Goal: Task Accomplishment & Management: Manage account settings

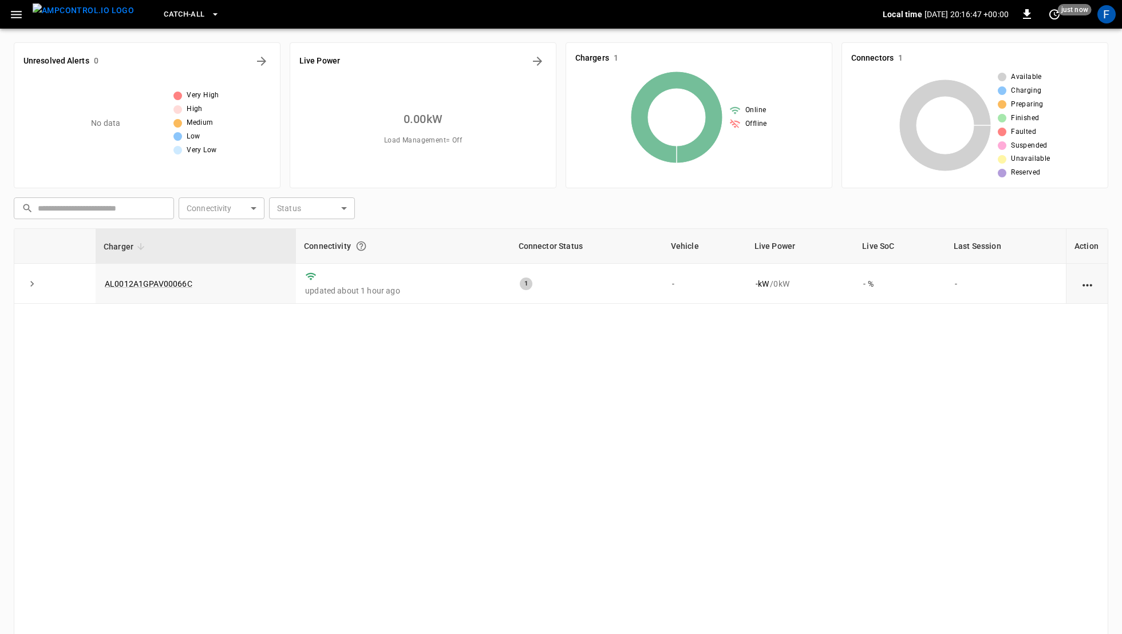
click at [1096, 15] on div "F" at bounding box center [1107, 14] width 22 height 22
click at [1109, 17] on div "F" at bounding box center [1106, 14] width 18 height 18
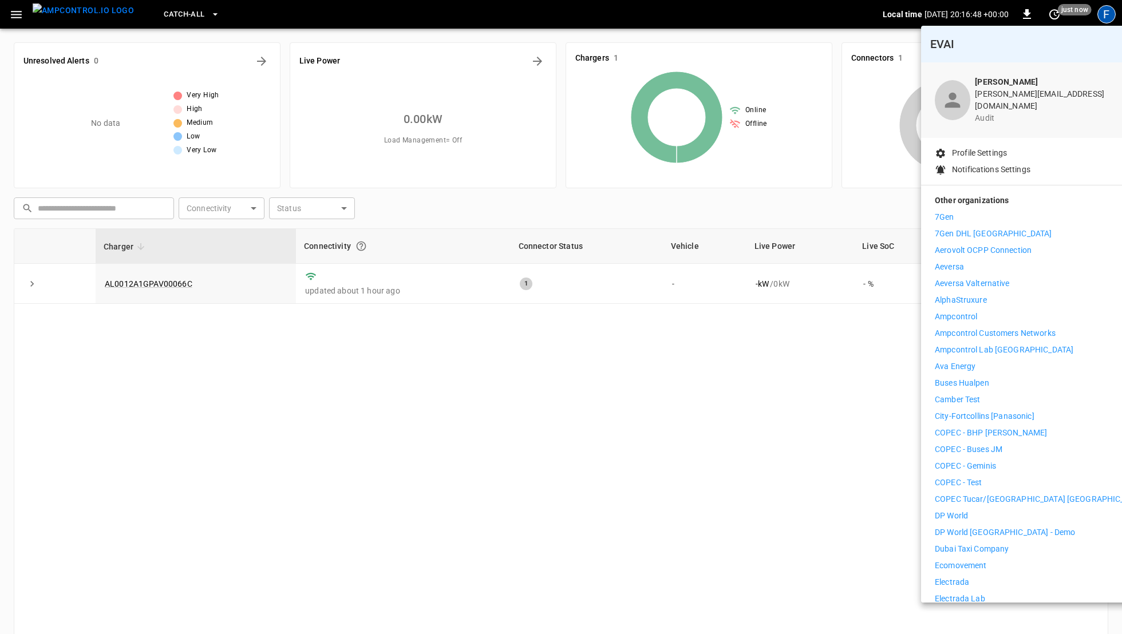
scroll to position [598, 0]
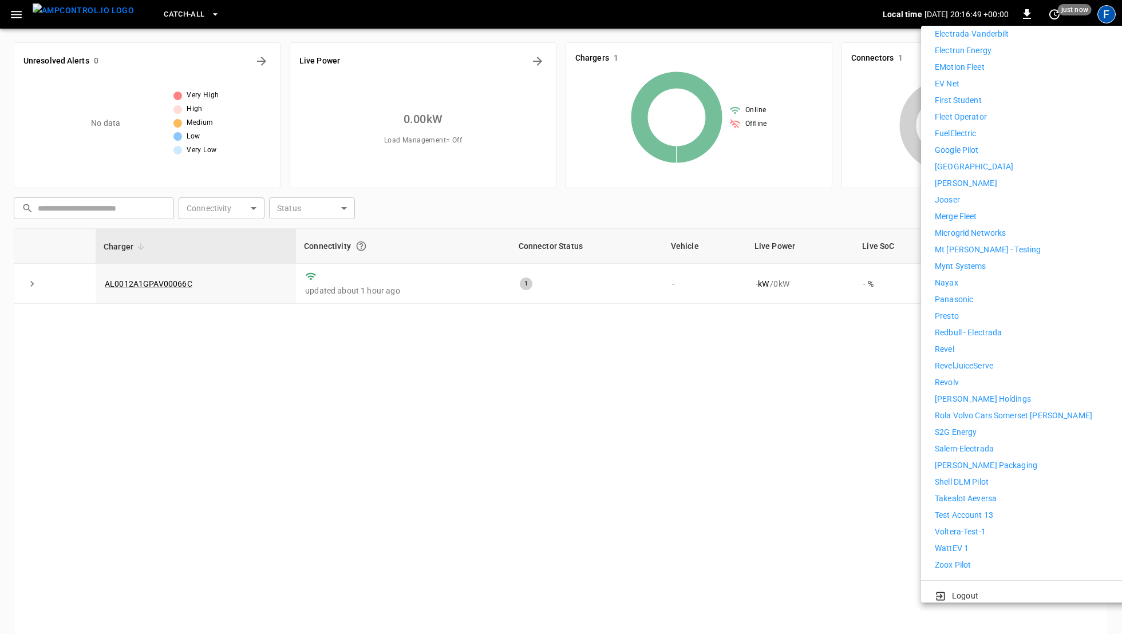
click at [968, 543] on li "WattEV 1" at bounding box center [1040, 549] width 211 height 12
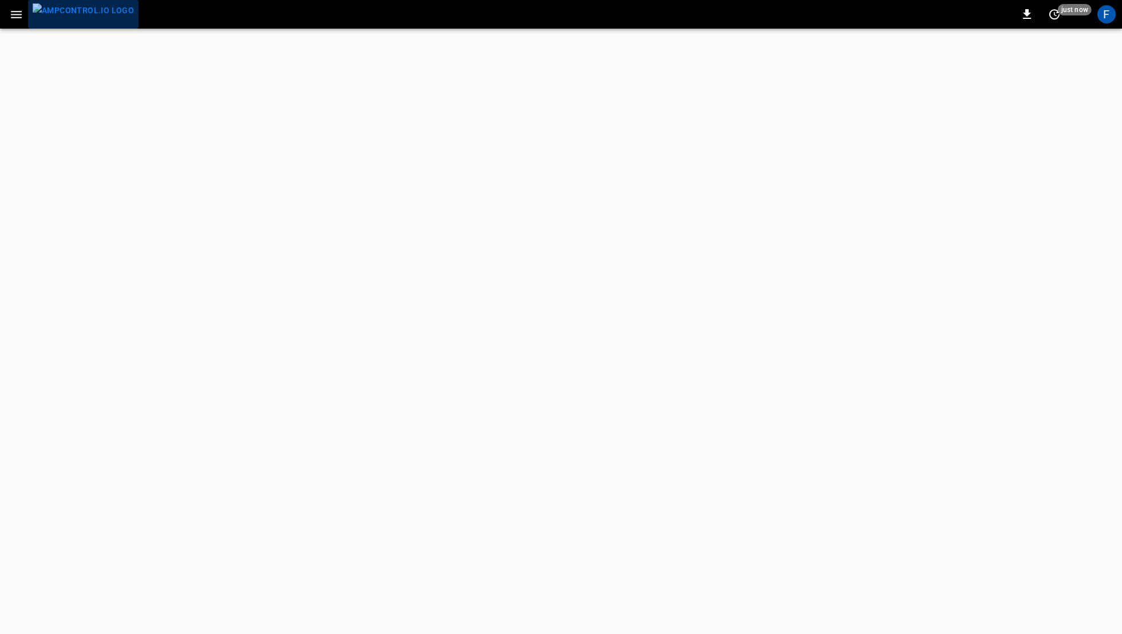
click at [85, 26] on button "menu" at bounding box center [83, 14] width 110 height 29
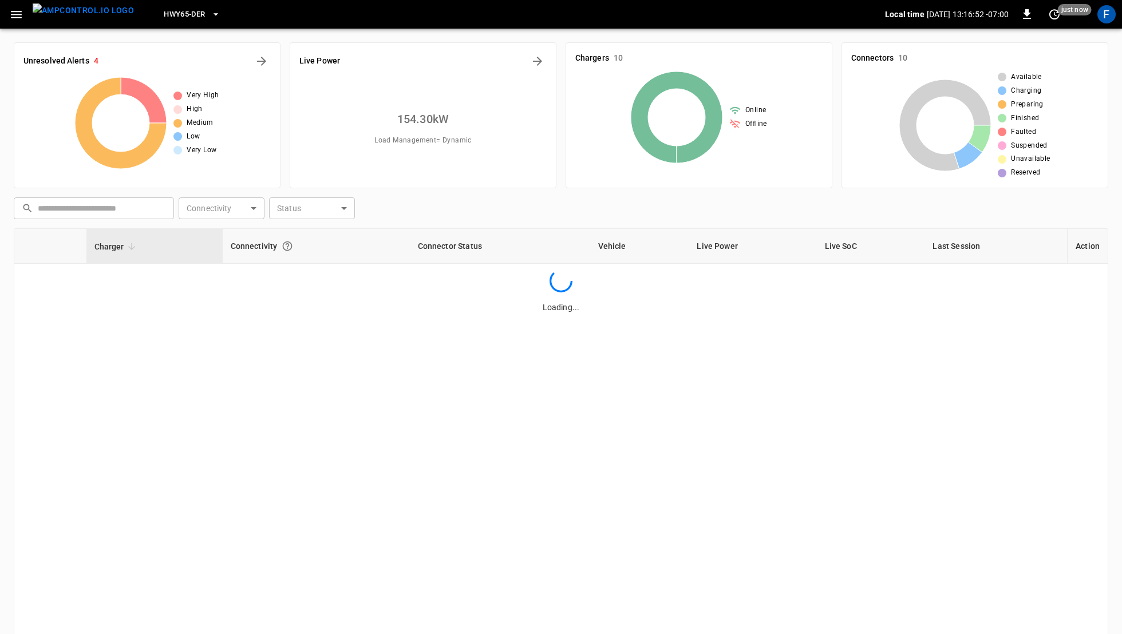
click at [159, 22] on button "HWY65-DER" at bounding box center [191, 14] width 65 height 22
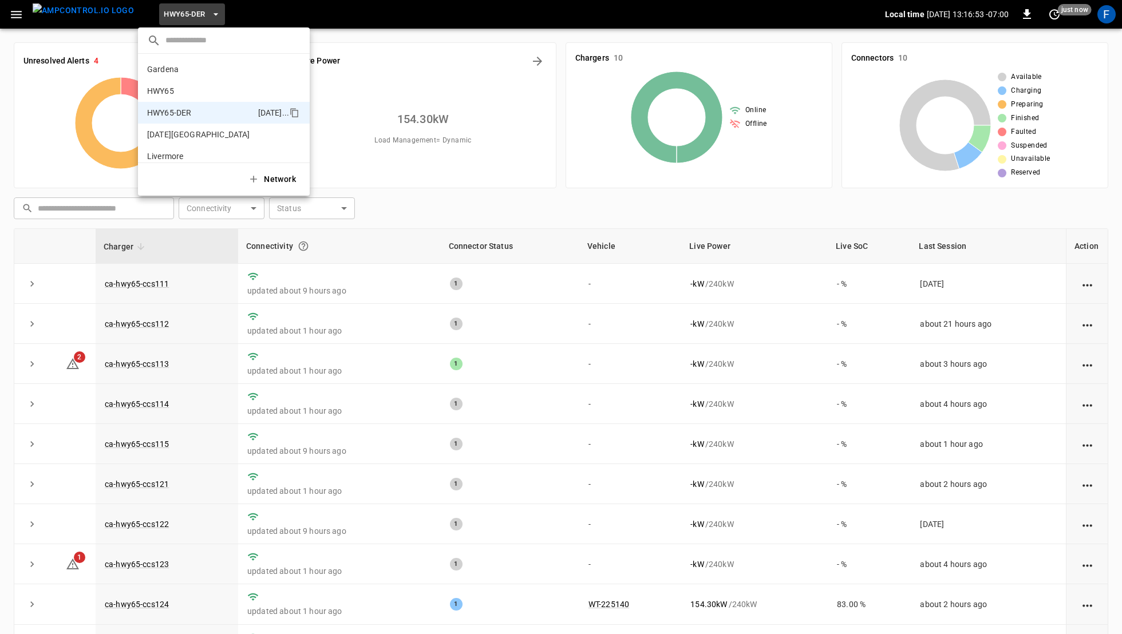
scroll to position [40, 0]
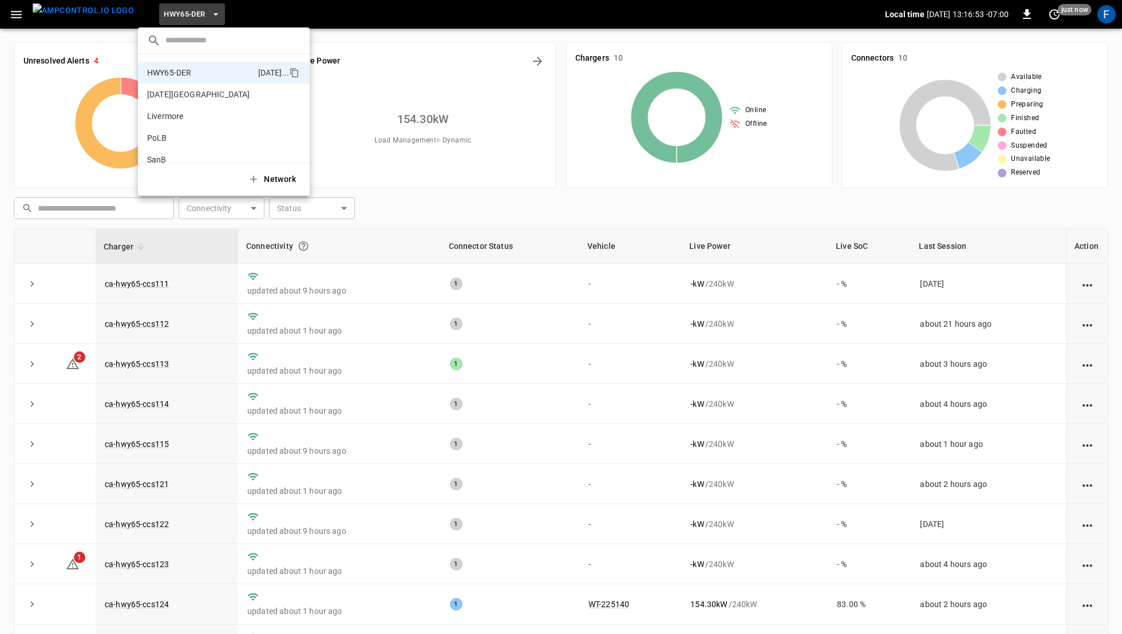
click at [90, 346] on div at bounding box center [561, 317] width 1122 height 634
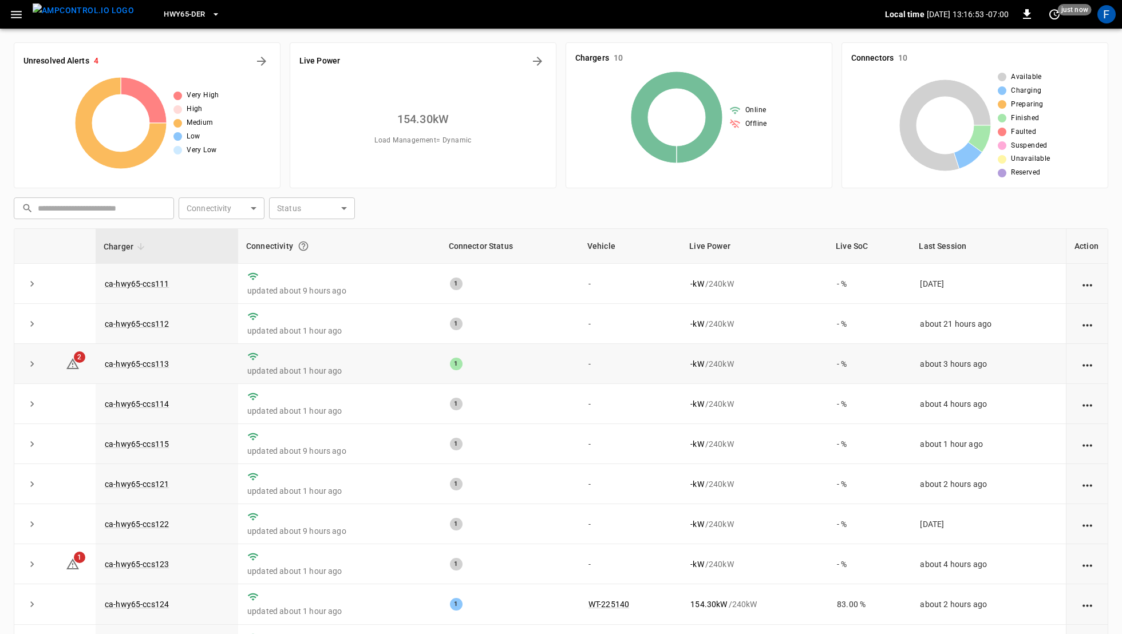
click at [112, 371] on td "ca-hwy65-ccs113" at bounding box center [167, 364] width 143 height 40
click at [121, 358] on link "ca-hwy65-ccs113" at bounding box center [136, 364] width 69 height 14
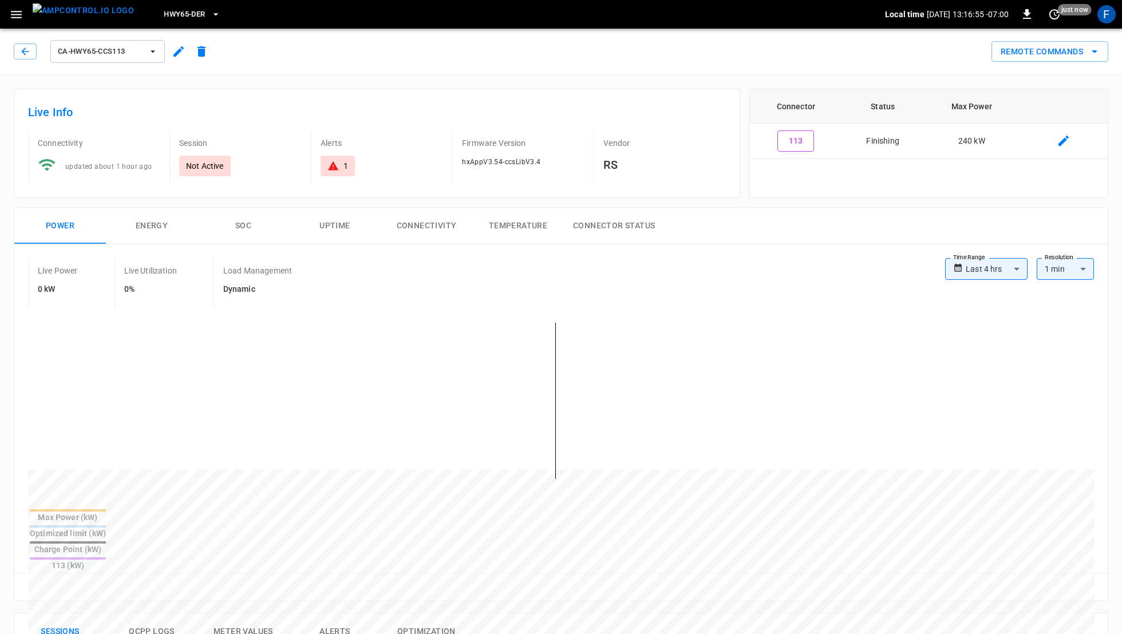
click at [184, 56] on icon "button" at bounding box center [179, 52] width 14 height 14
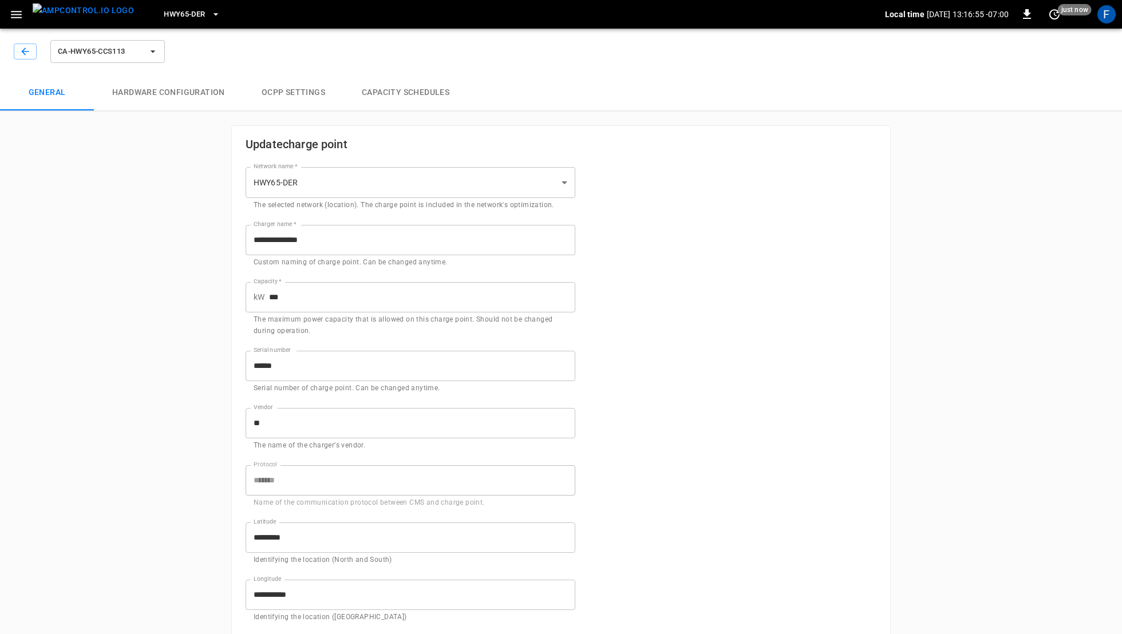
type input "**********"
click at [179, 89] on button "Hardware configuration" at bounding box center [168, 92] width 149 height 37
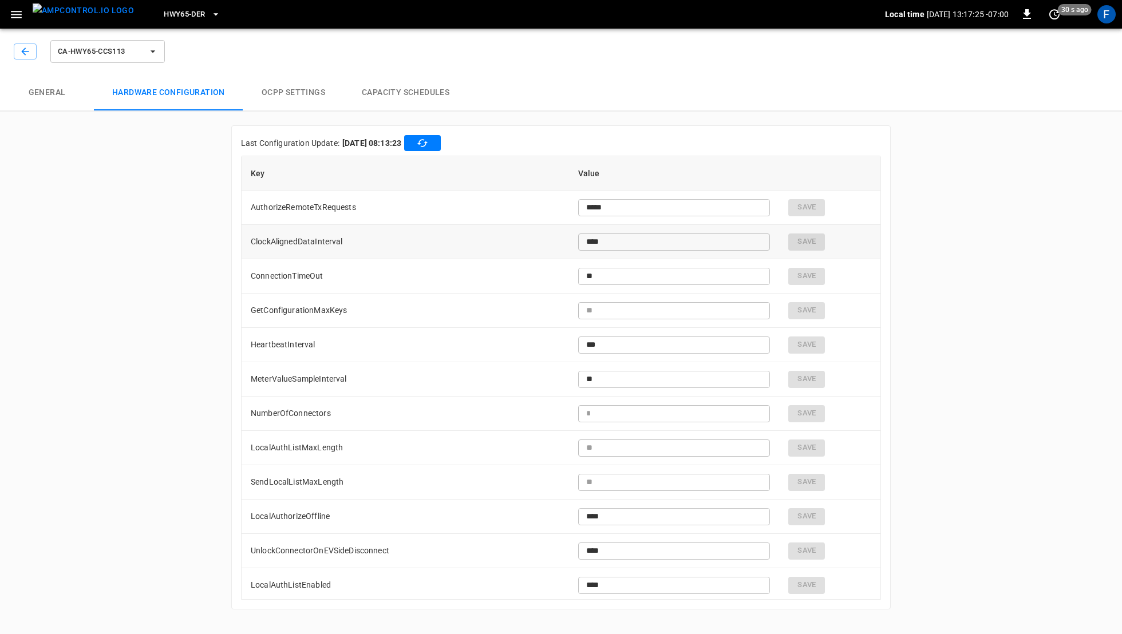
click at [377, 236] on td "ClockAlignedDataInterval" at bounding box center [405, 242] width 327 height 34
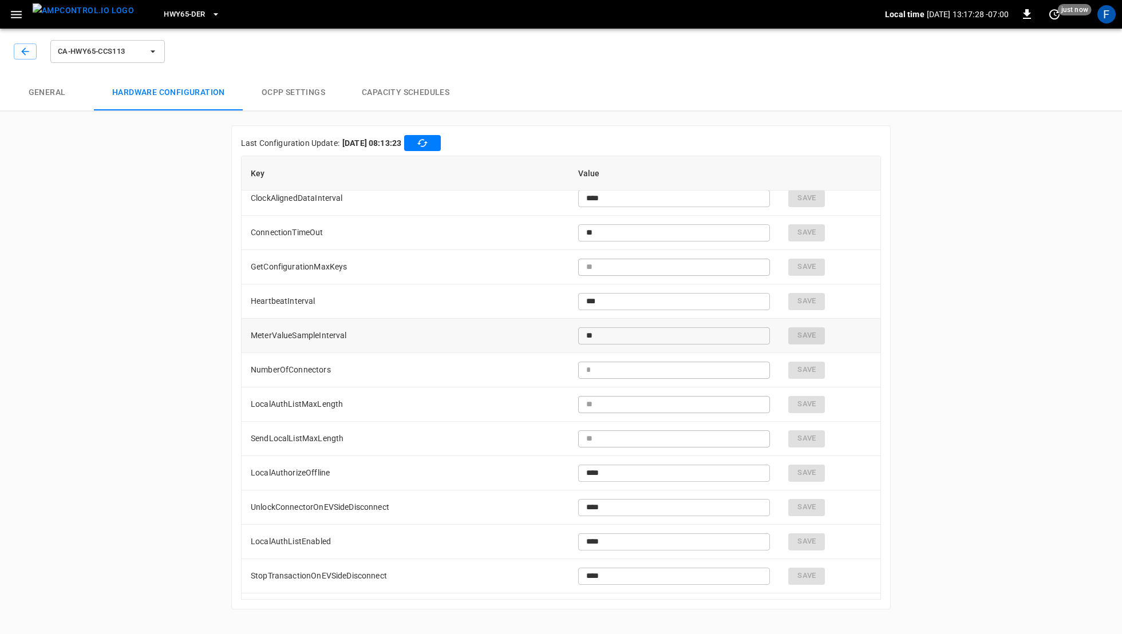
click at [359, 329] on td "MeterValueSampleInterval" at bounding box center [405, 336] width 327 height 34
click at [349, 333] on td "NumberOfConnectors" at bounding box center [405, 334] width 327 height 34
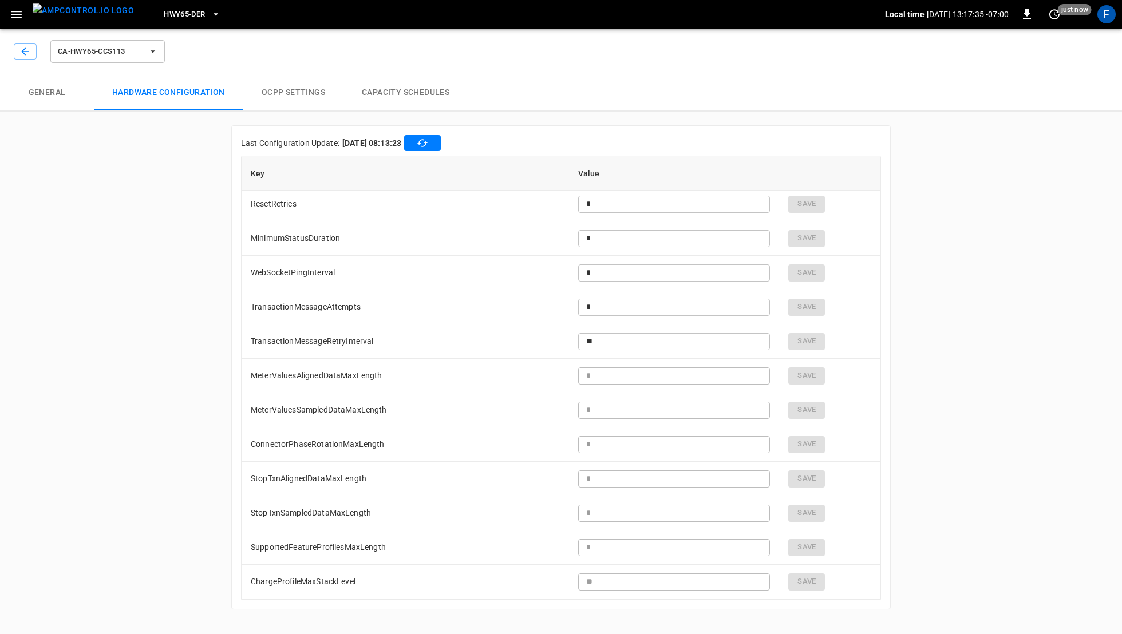
scroll to position [593, 0]
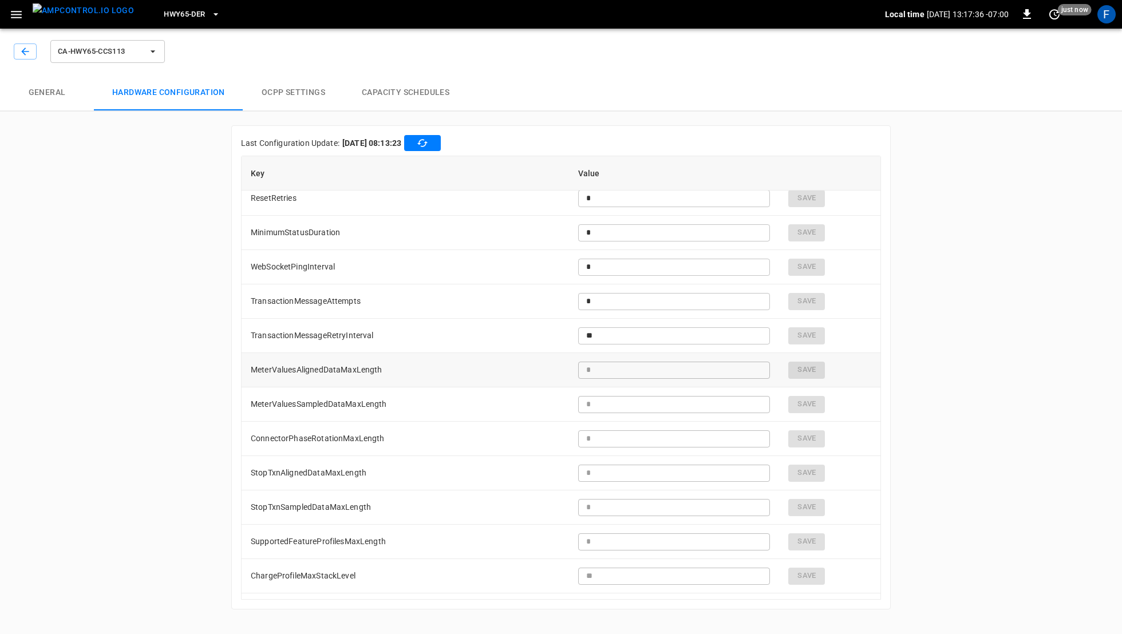
click at [347, 374] on td "MeterValuesAlignedDataMaxLength" at bounding box center [405, 370] width 327 height 34
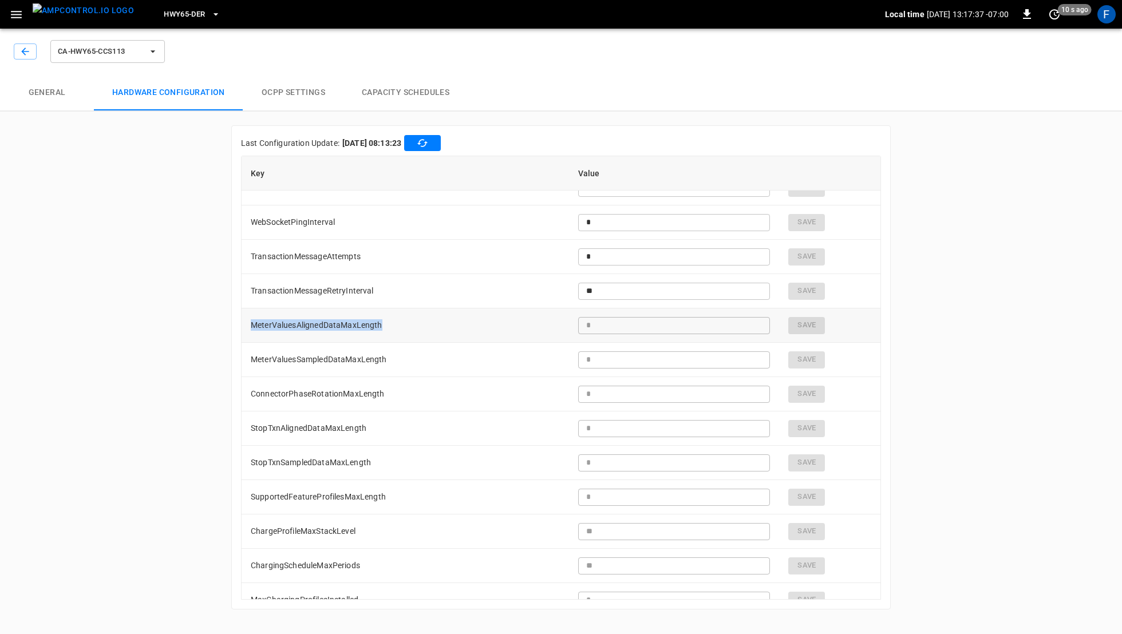
scroll to position [640, 0]
click at [349, 354] on td "MeterValuesSampledDataMaxLength" at bounding box center [405, 358] width 327 height 34
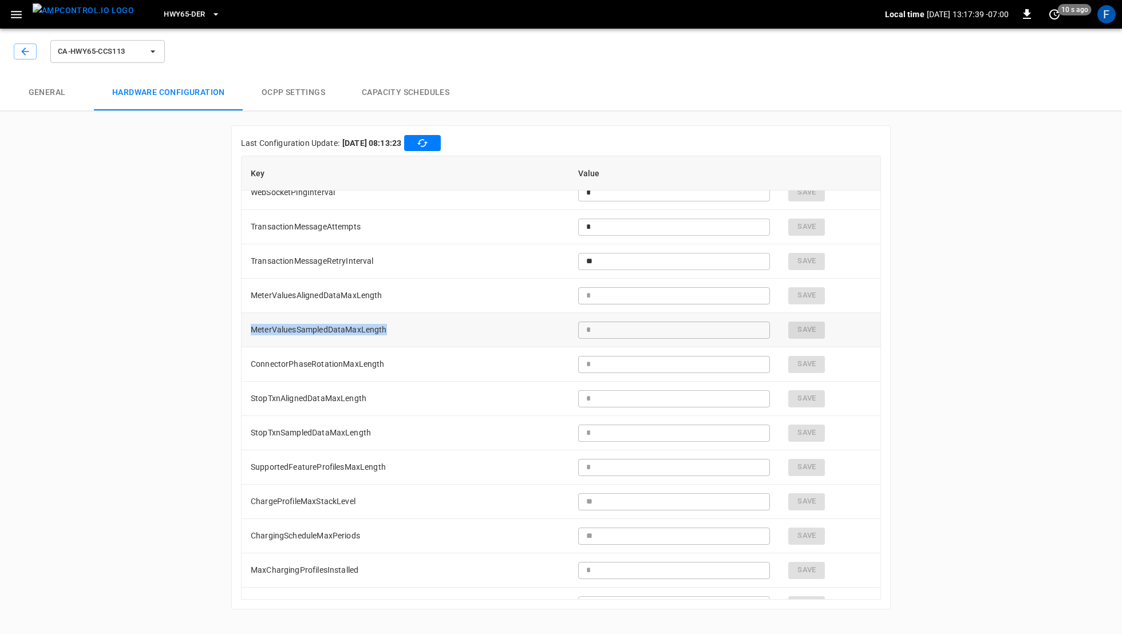
scroll to position [670, 0]
click at [349, 364] on td "ConnectorPhaseRotationMaxLength" at bounding box center [405, 362] width 327 height 34
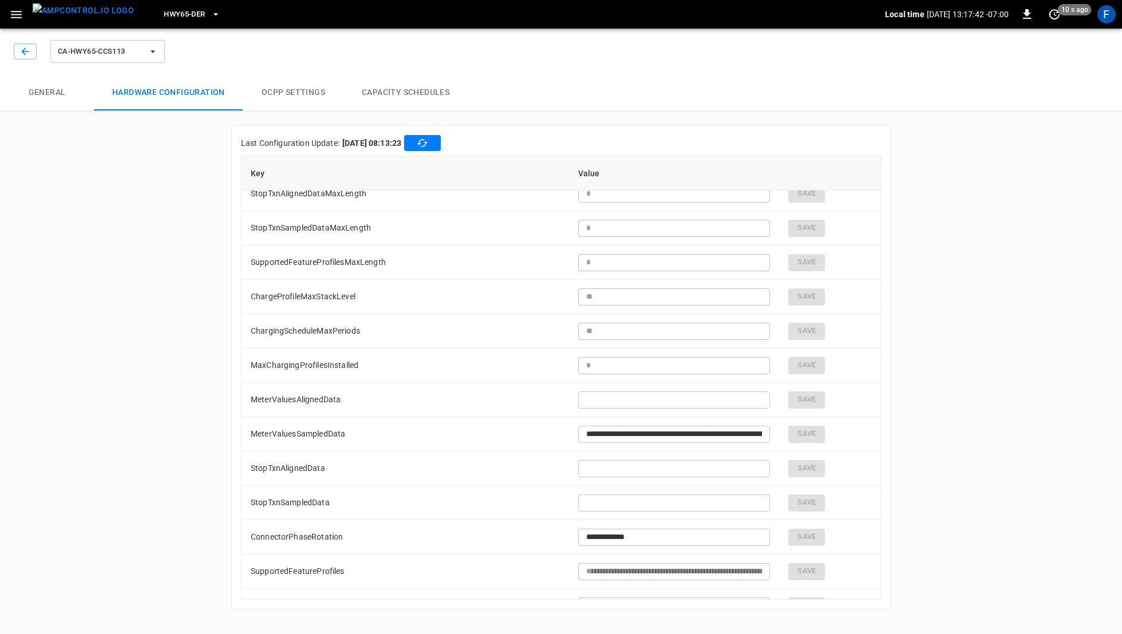
scroll to position [896, 0]
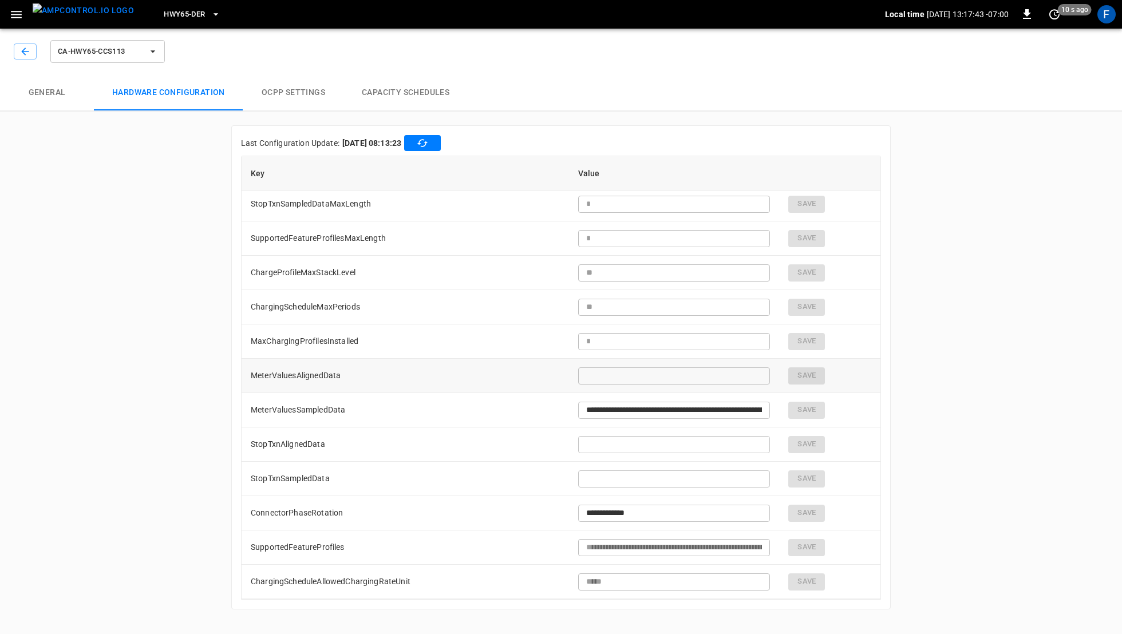
click at [342, 366] on td "MeterValuesAlignedData" at bounding box center [405, 376] width 327 height 34
click at [345, 408] on td "MeterValuesSampledData" at bounding box center [405, 410] width 327 height 34
click at [322, 379] on td "MeterValuesAlignedData" at bounding box center [405, 376] width 327 height 34
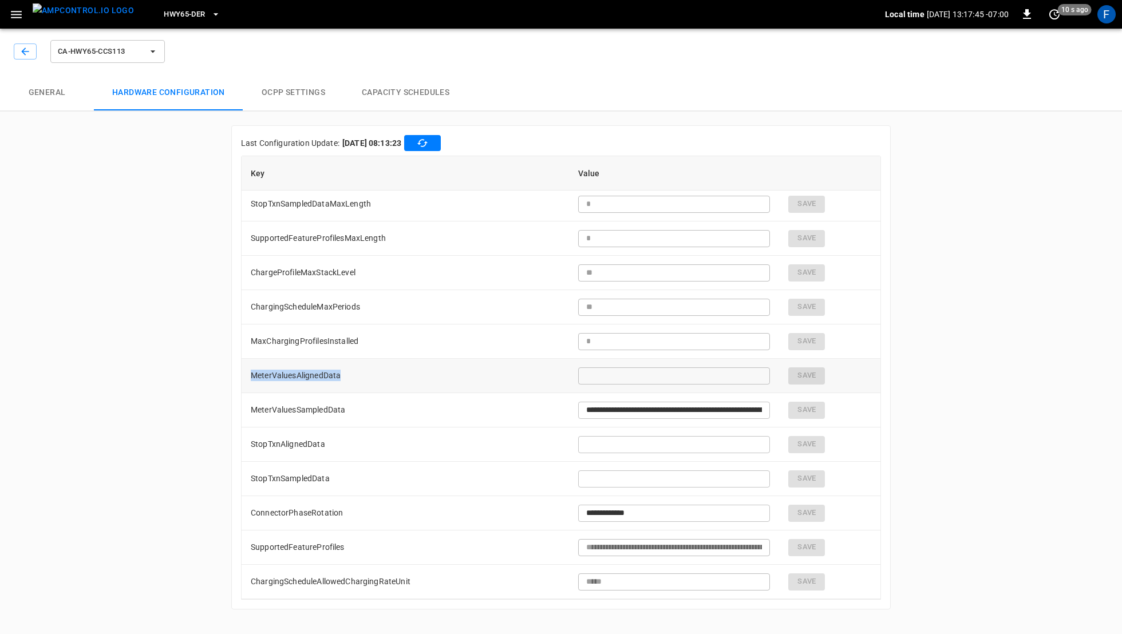
click at [322, 379] on td "MeterValuesAlignedData" at bounding box center [405, 376] width 327 height 34
click at [602, 371] on input "text" at bounding box center [674, 375] width 192 height 21
click at [456, 373] on td "MeterValuesAlignedData" at bounding box center [405, 376] width 327 height 34
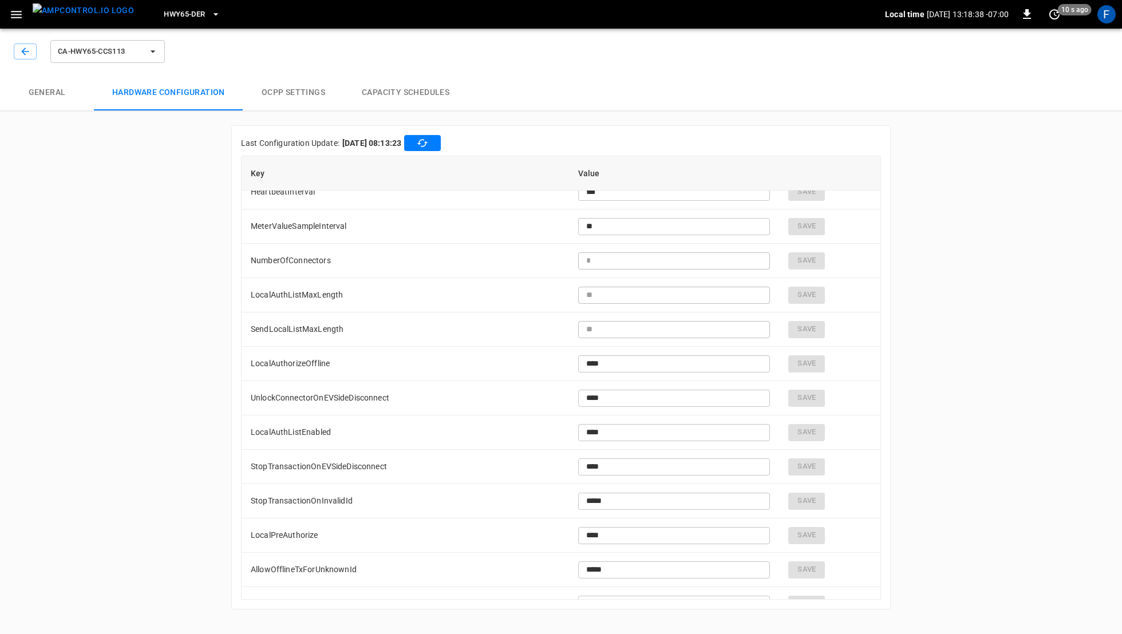
scroll to position [0, 0]
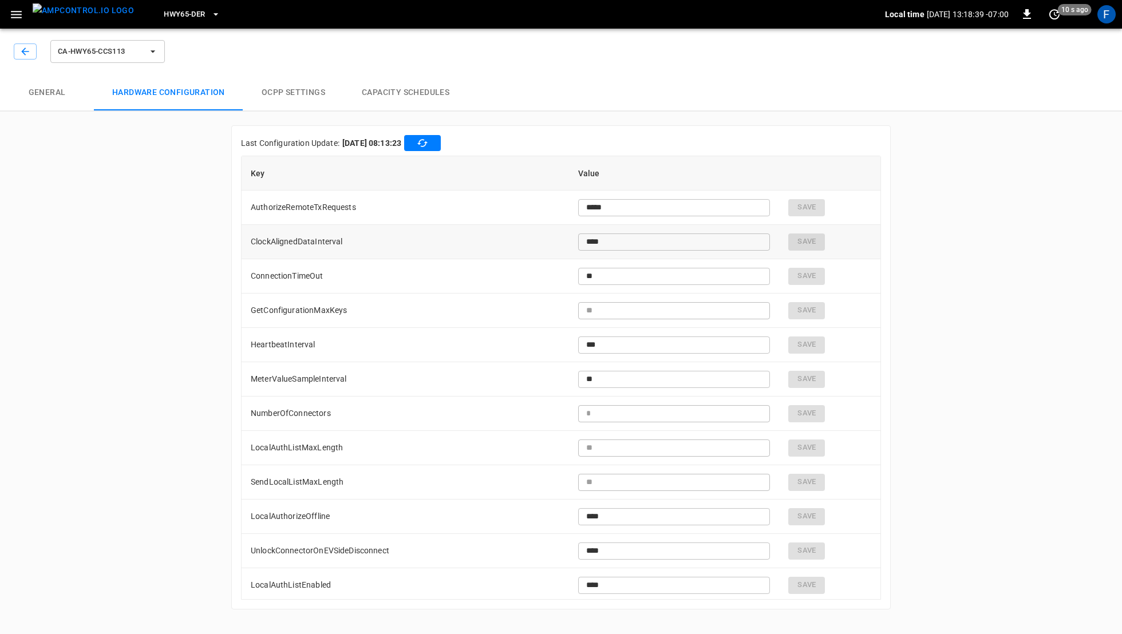
click at [301, 244] on td "ClockAlignedDataInterval" at bounding box center [405, 242] width 327 height 34
click at [192, 269] on div "ca-hwy65-ccs113 General Hardware configuration OCPP settings Capacity Schedules…" at bounding box center [561, 323] width 1122 height 599
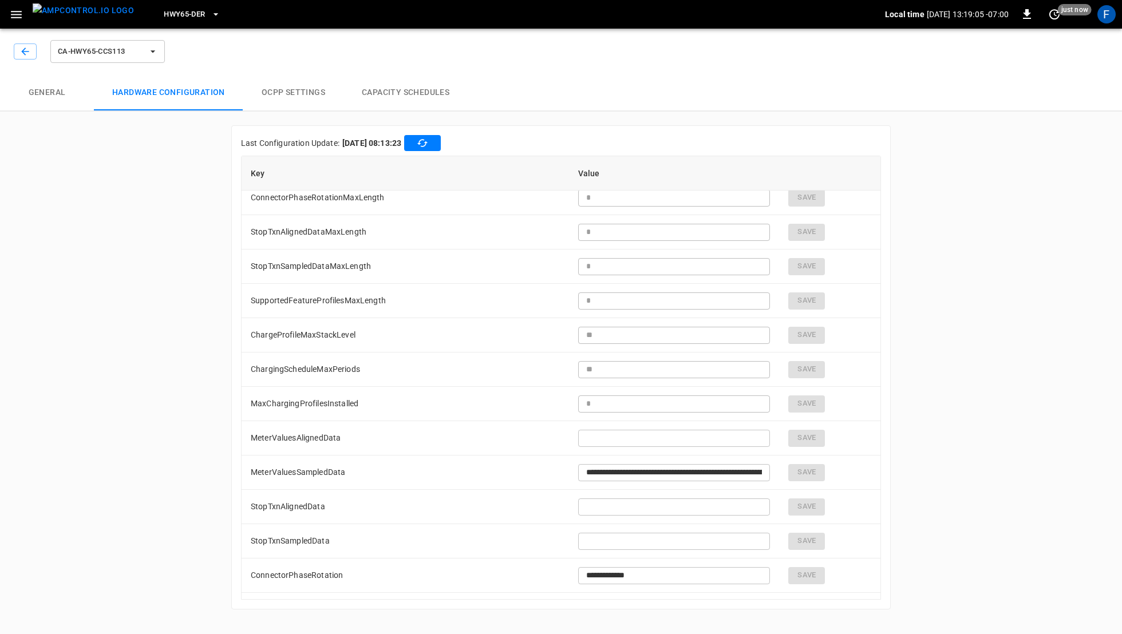
scroll to position [935, 0]
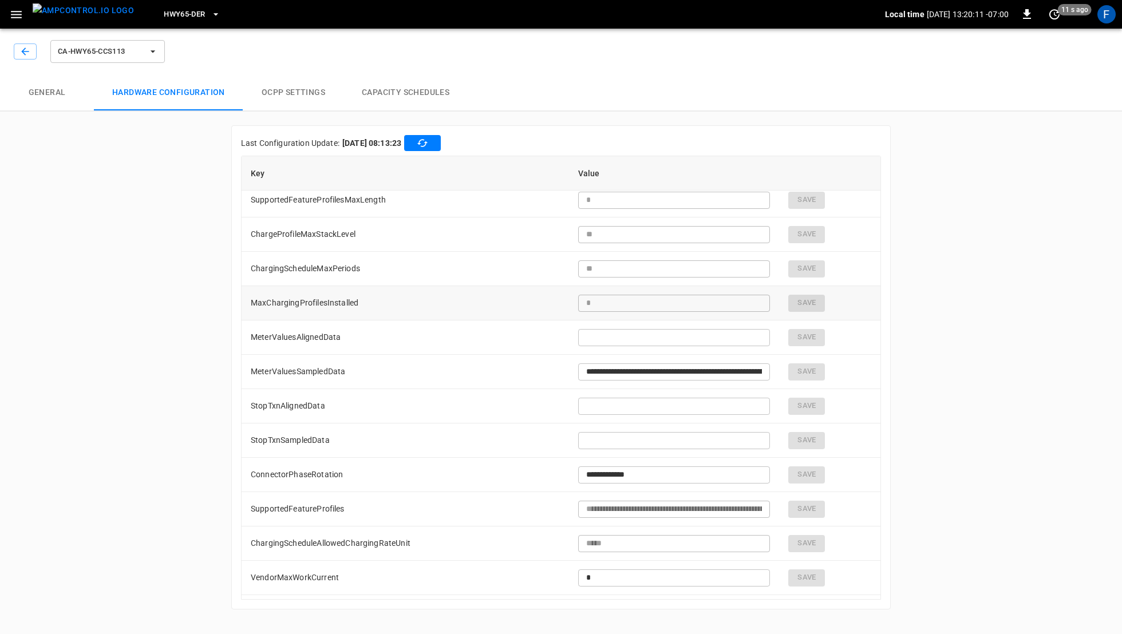
click at [544, 287] on td "MaxChargingProfilesInstalled" at bounding box center [405, 303] width 327 height 34
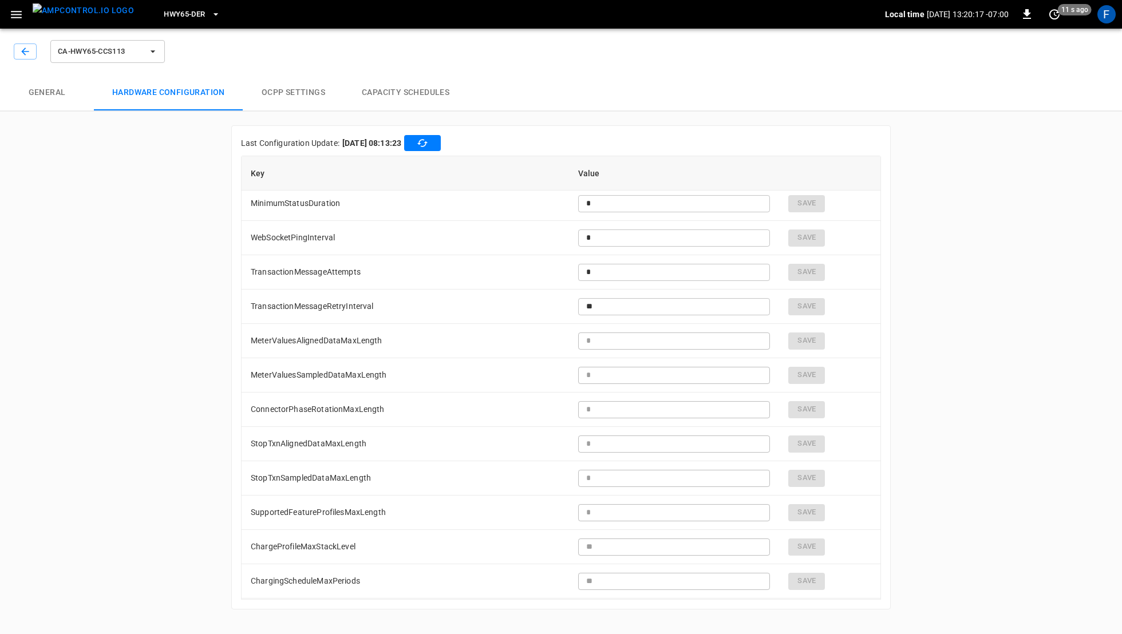
scroll to position [0, 0]
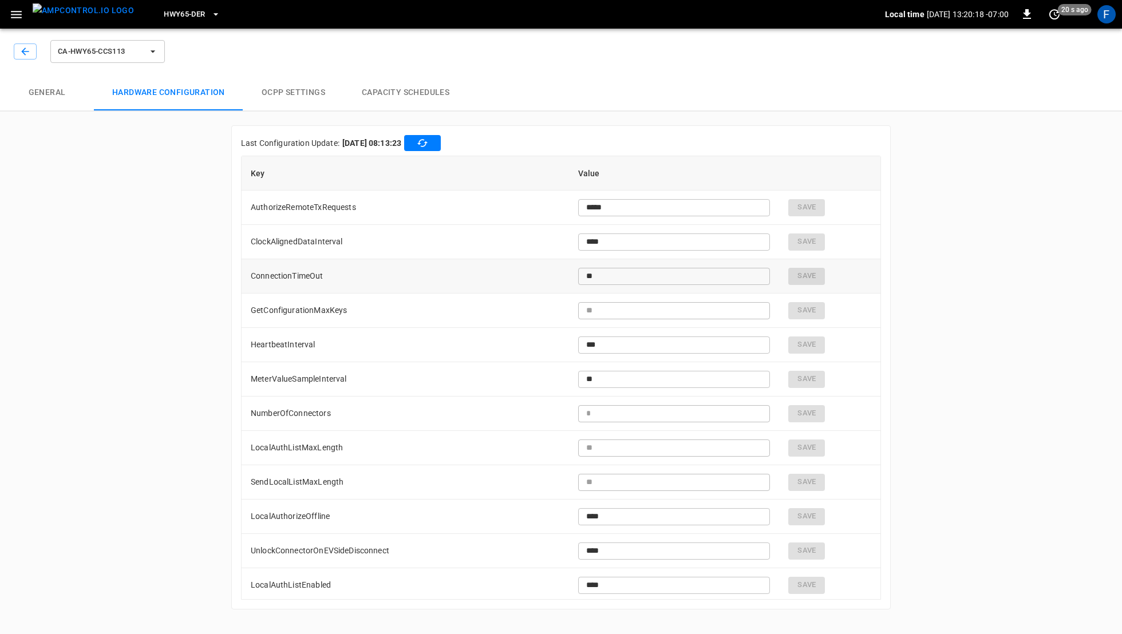
click at [400, 268] on td "ConnectionTimeOut" at bounding box center [405, 276] width 327 height 34
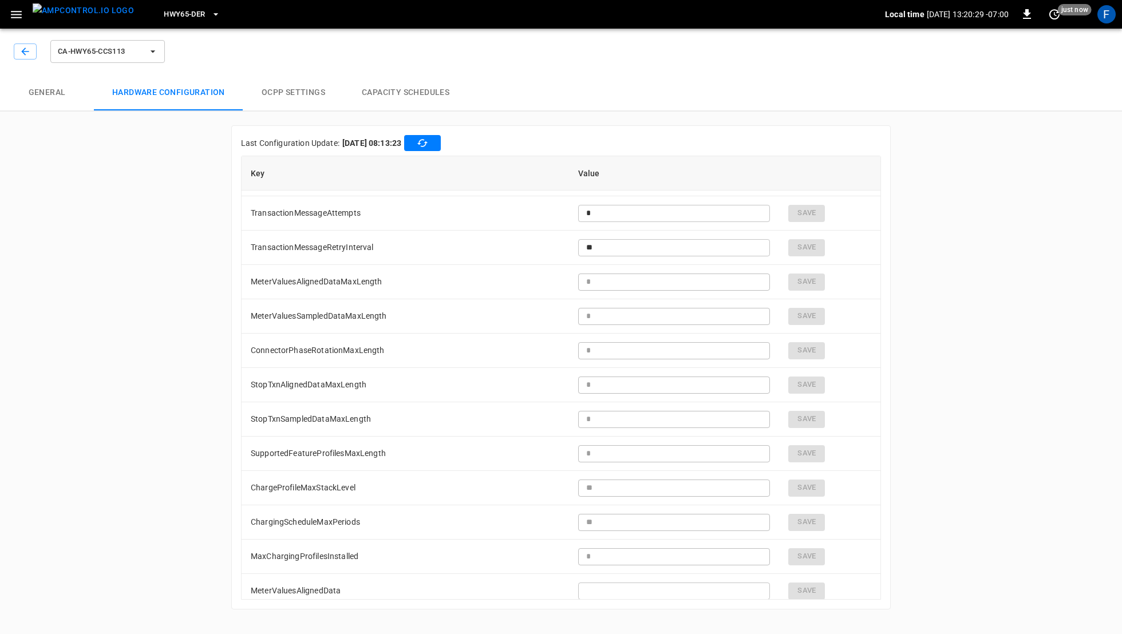
scroll to position [685, 0]
